Goal: Check status: Check status

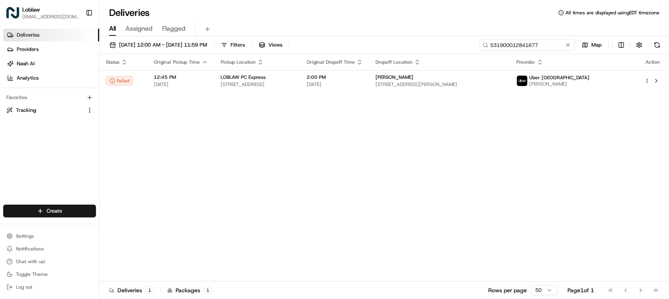
click at [546, 48] on input "531900012841677" at bounding box center [527, 44] width 96 height 11
paste input "796193"
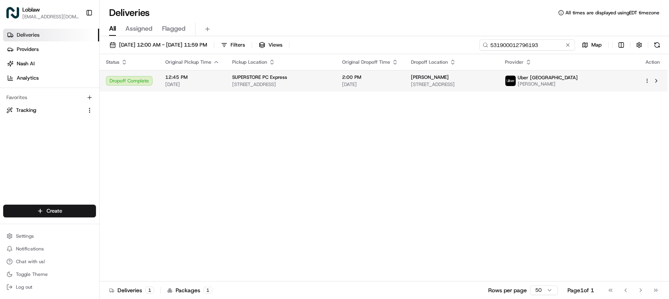
type input "531900012796193"
click at [382, 86] on span "[DATE]" at bounding box center [370, 84] width 56 height 6
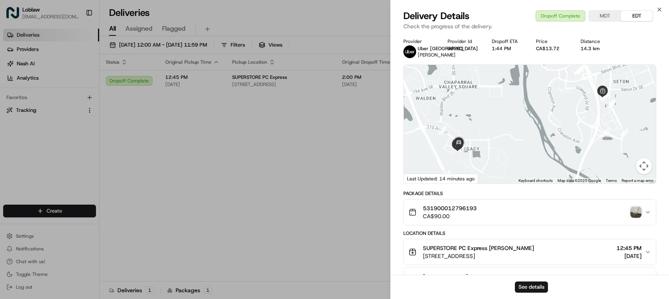
click at [630, 211] on div "531900012796193 CA$90.00" at bounding box center [527, 212] width 236 height 16
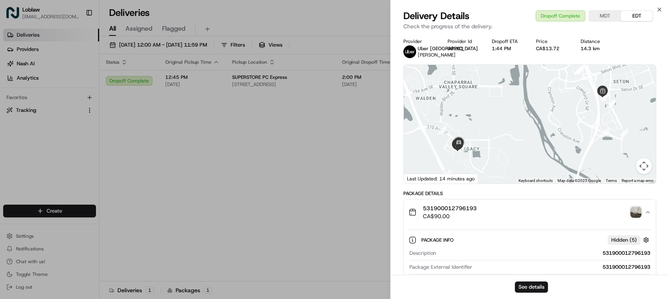
click at [636, 211] on img "button" at bounding box center [635, 212] width 11 height 11
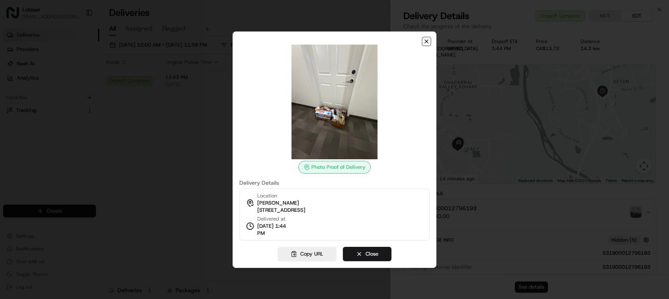
click at [428, 41] on icon "button" at bounding box center [426, 41] width 6 height 6
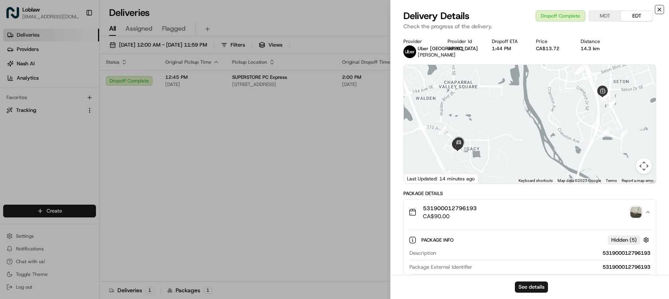
click at [658, 9] on icon "button" at bounding box center [659, 9] width 6 height 6
